Goal: Transaction & Acquisition: Purchase product/service

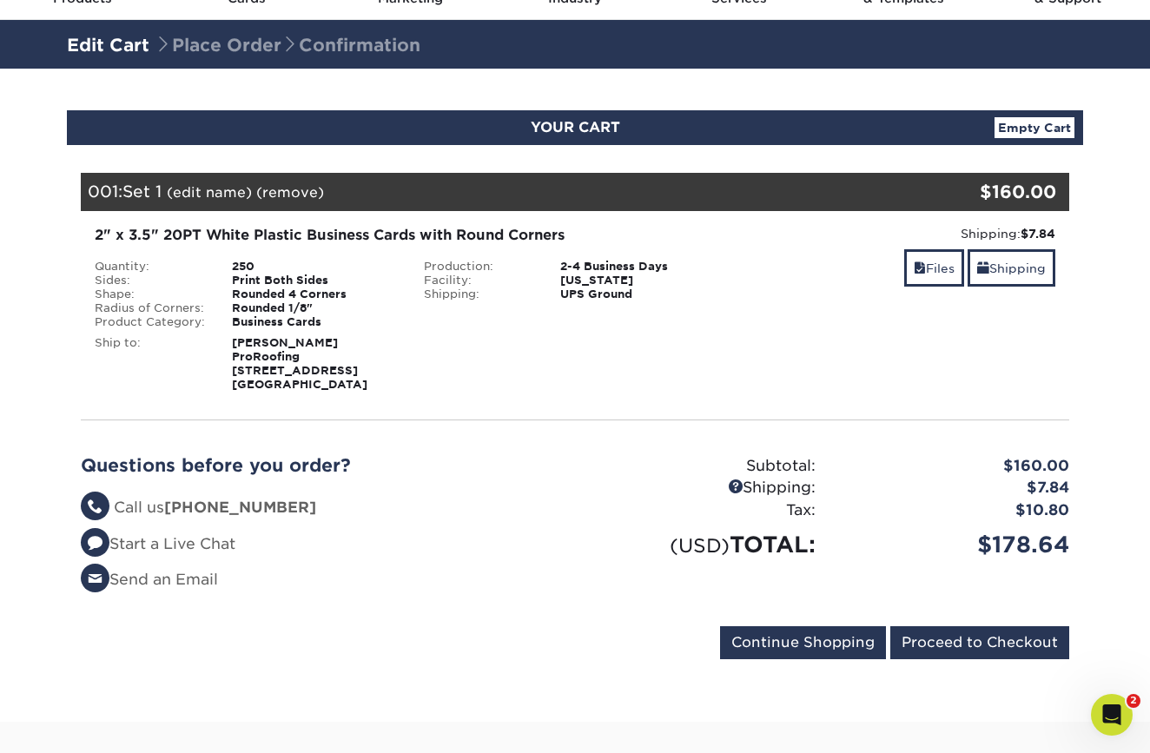
scroll to position [179, 0]
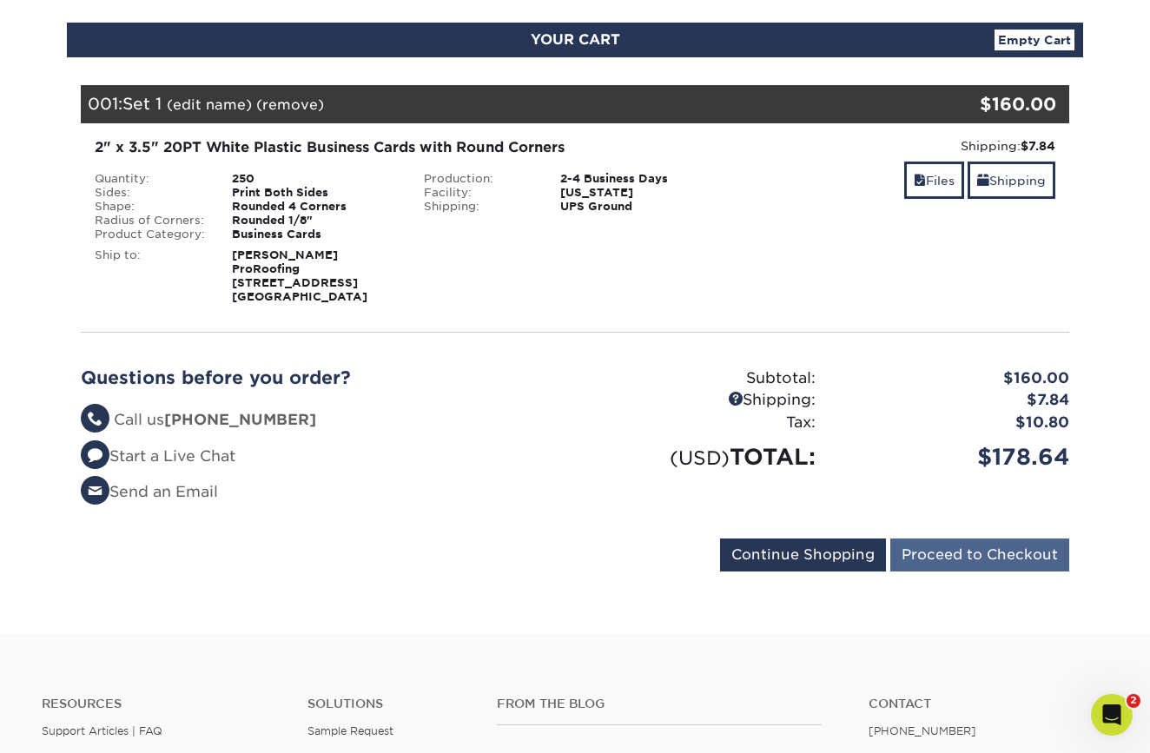
click at [962, 543] on input "Proceed to Checkout" at bounding box center [979, 554] width 179 height 33
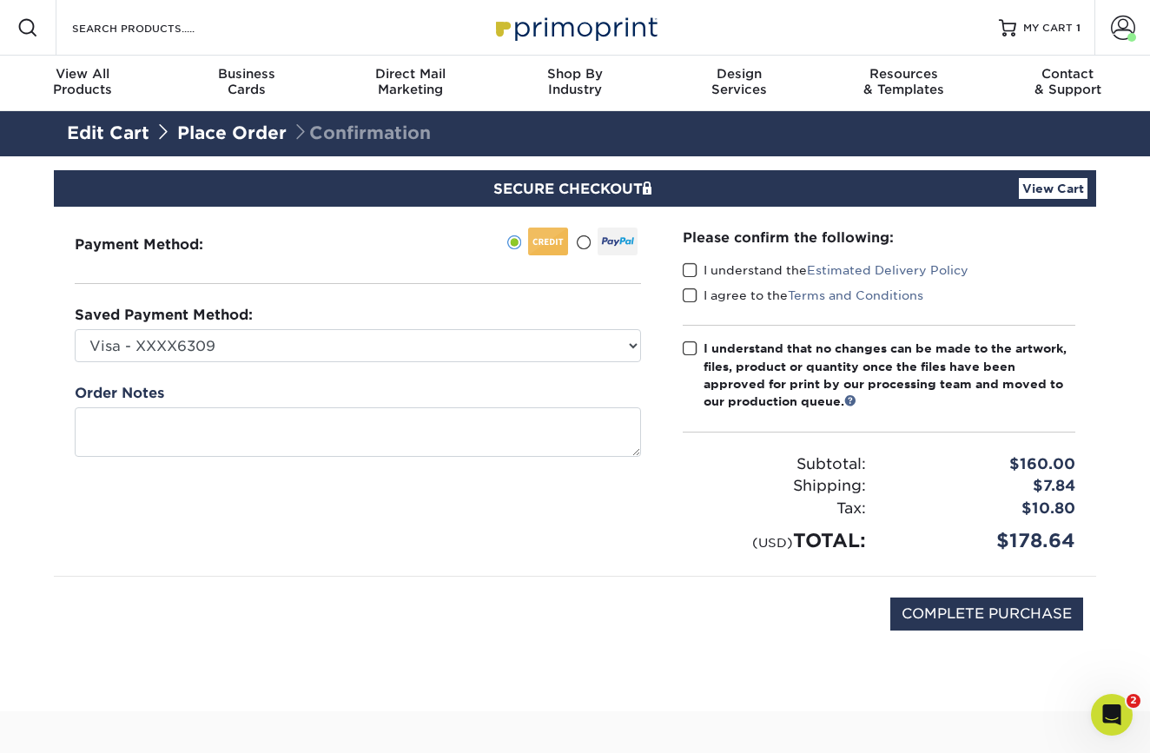
click at [690, 274] on span at bounding box center [690, 270] width 15 height 16
click at [0, 0] on input "I understand the Estimated Delivery Policy" at bounding box center [0, 0] width 0 height 0
click at [690, 299] on span at bounding box center [690, 295] width 15 height 16
click at [0, 0] on input "I agree to the Terms and Conditions" at bounding box center [0, 0] width 0 height 0
click at [689, 345] on span at bounding box center [690, 348] width 15 height 16
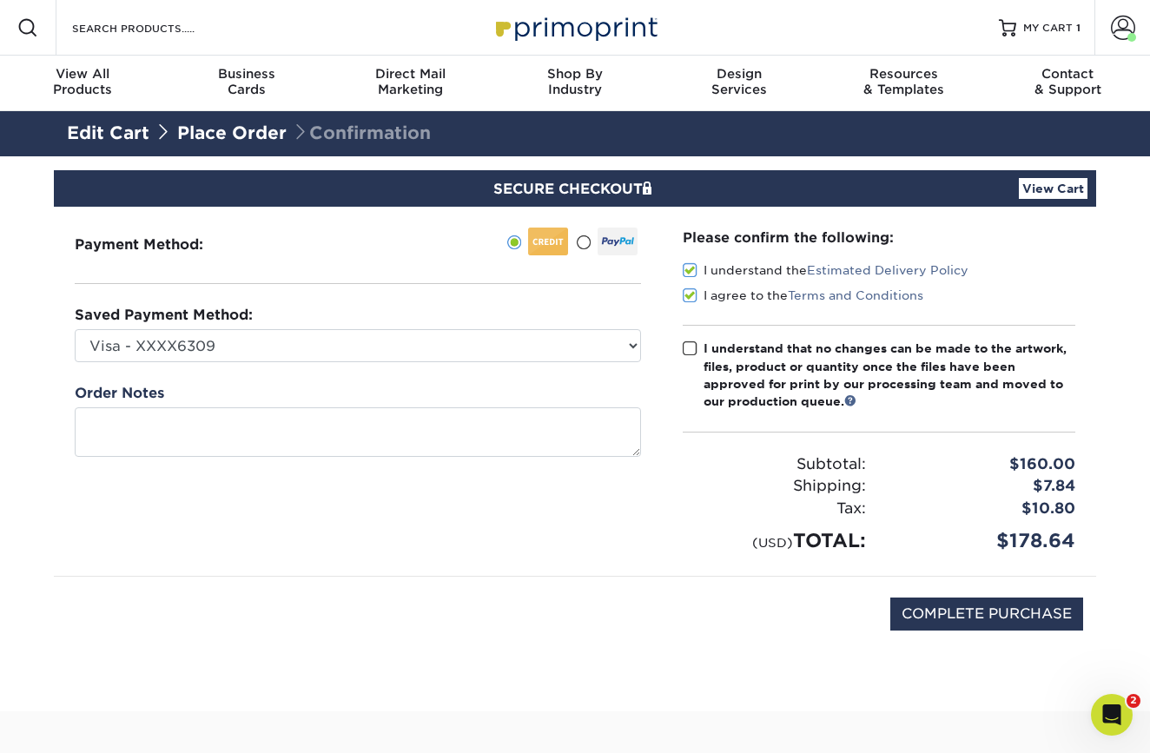
click at [0, 0] on input "I understand that no changes can be made to the artwork, files, product or quan…" at bounding box center [0, 0] width 0 height 0
click at [940, 605] on input "COMPLETE PURCHASE" at bounding box center [986, 613] width 193 height 33
type input "PROCESSING, PLEASE WAIT..."
